Goal: Task Accomplishment & Management: Use online tool/utility

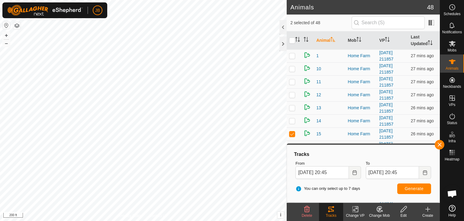
scroll to position [171, 0]
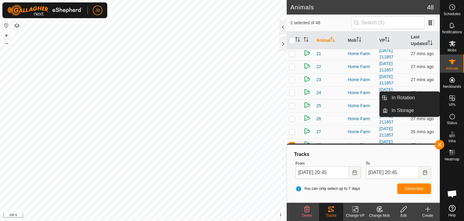
click at [454, 99] on icon at bounding box center [452, 97] width 7 height 7
click at [413, 98] on link "In Rotation" at bounding box center [414, 98] width 52 height 12
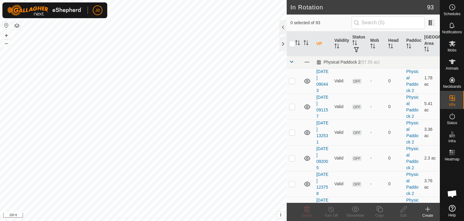
click at [428, 210] on icon at bounding box center [428, 208] width 7 height 7
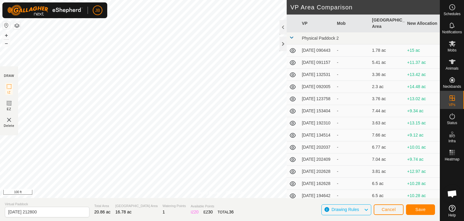
click at [140, 201] on div "Privacy Policy Contact Us + – ⇧ i This application includes HERE Maps. © 2024 H…" at bounding box center [220, 110] width 440 height 221
click at [417, 210] on span "Save" at bounding box center [421, 209] width 10 height 5
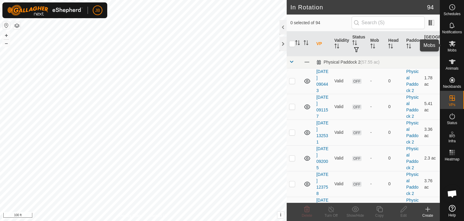
click at [452, 44] on icon at bounding box center [452, 44] width 7 height 6
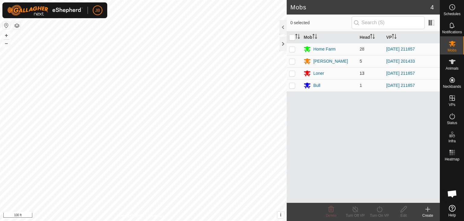
click at [291, 74] on p-checkbox at bounding box center [292, 73] width 6 height 5
checkbox input "true"
click at [291, 90] on td at bounding box center [294, 85] width 15 height 12
checkbox input "true"
click at [290, 46] on td at bounding box center [294, 49] width 15 height 12
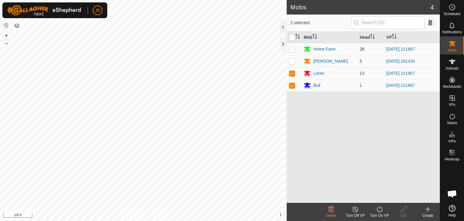
checkbox input "true"
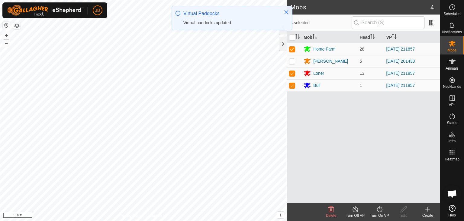
click at [379, 209] on icon at bounding box center [380, 208] width 8 height 7
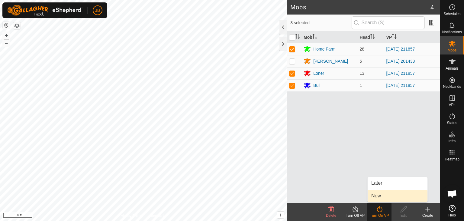
click at [380, 198] on link "Now" at bounding box center [398, 196] width 60 height 12
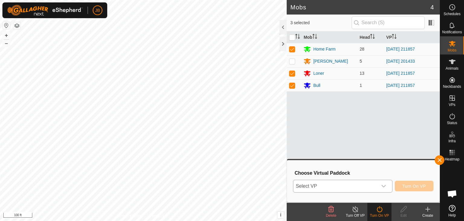
click at [386, 184] on icon "dropdown trigger" at bounding box center [384, 186] width 5 height 5
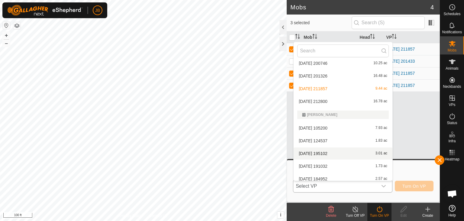
scroll to position [867, 0]
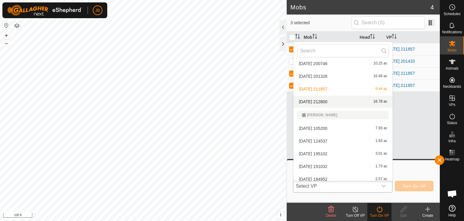
click at [328, 101] on li "[DATE] 212800 16.78 ac" at bounding box center [343, 102] width 99 height 12
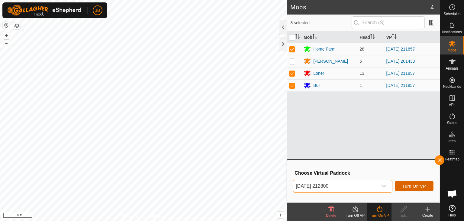
click at [418, 182] on button "Turn On VP" at bounding box center [414, 186] width 39 height 11
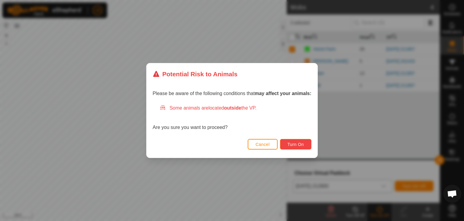
click at [296, 144] on span "Turn On" at bounding box center [296, 144] width 16 height 5
